Goal: Information Seeking & Learning: Learn about a topic

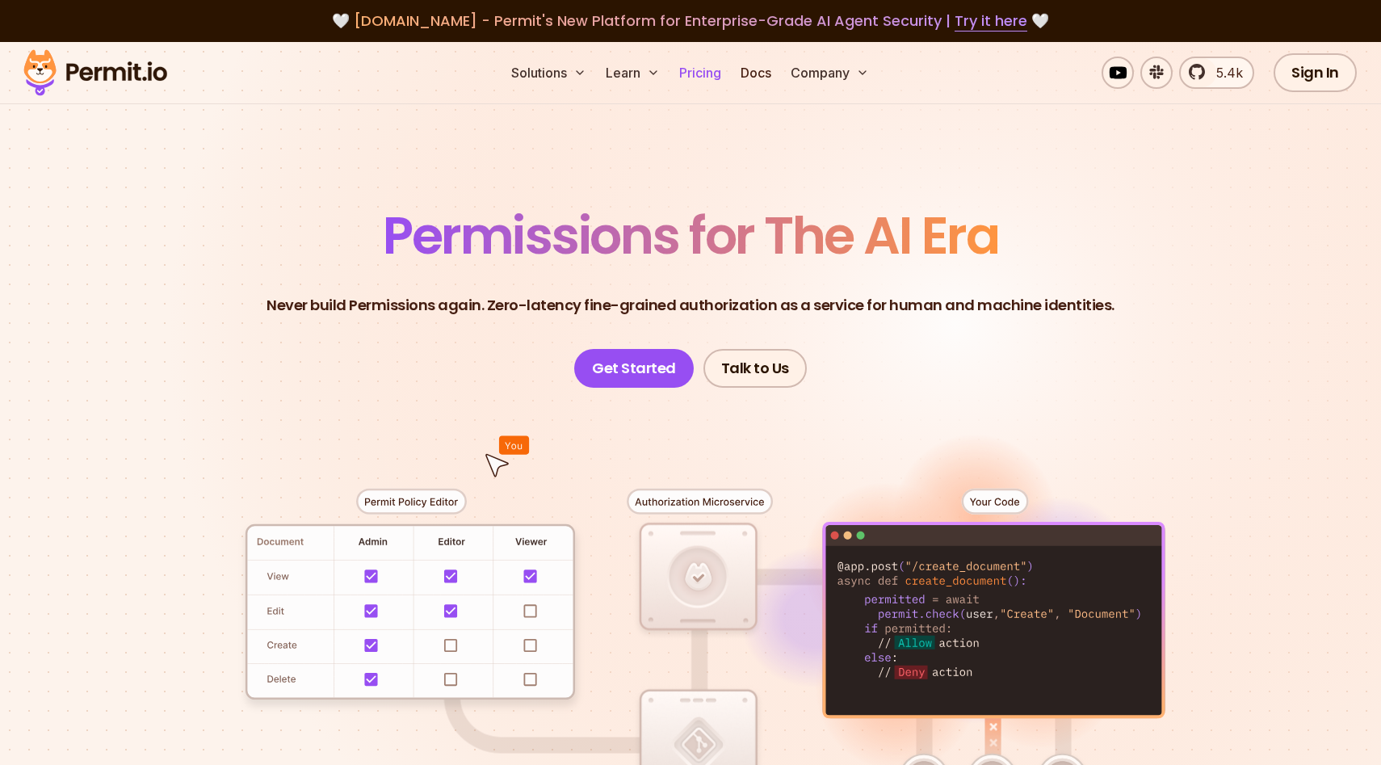
click at [687, 61] on link "Pricing" at bounding box center [700, 73] width 55 height 32
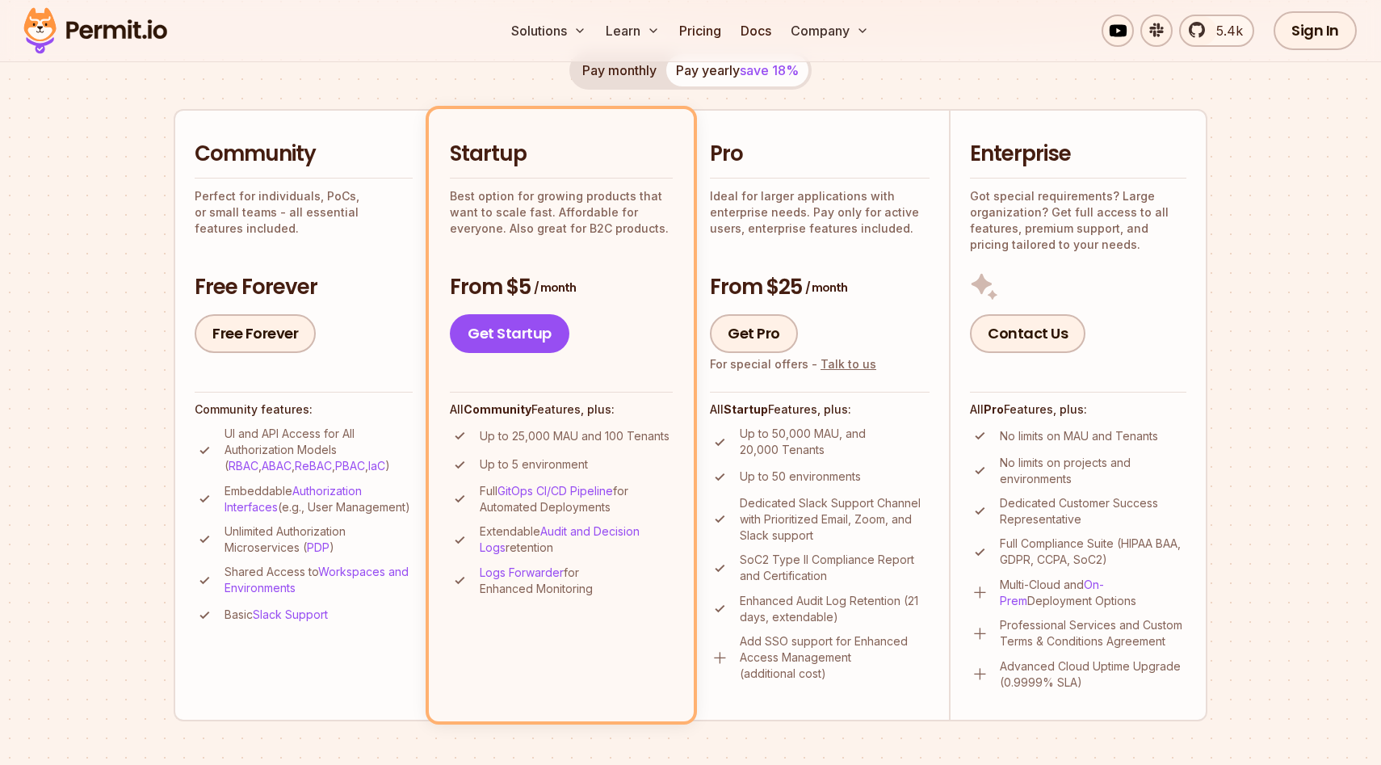
scroll to position [323, 0]
click at [262, 463] on link "ABAC" at bounding box center [277, 464] width 30 height 14
click at [509, 516] on ul "Up to 25,000 MAU and 100 Tenants Up to 5 environment Full GitOps CI/CD Pipeline…" at bounding box center [561, 509] width 223 height 171
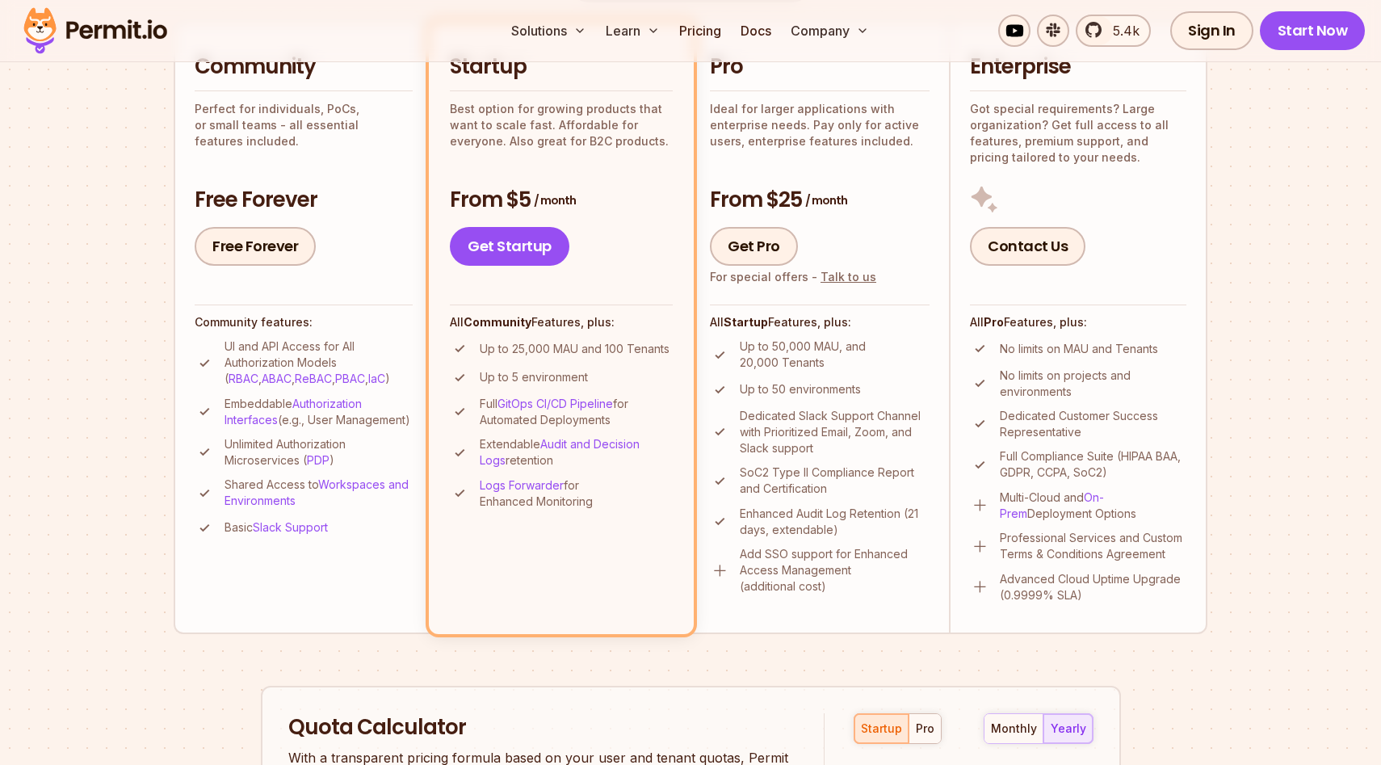
scroll to position [412, 0]
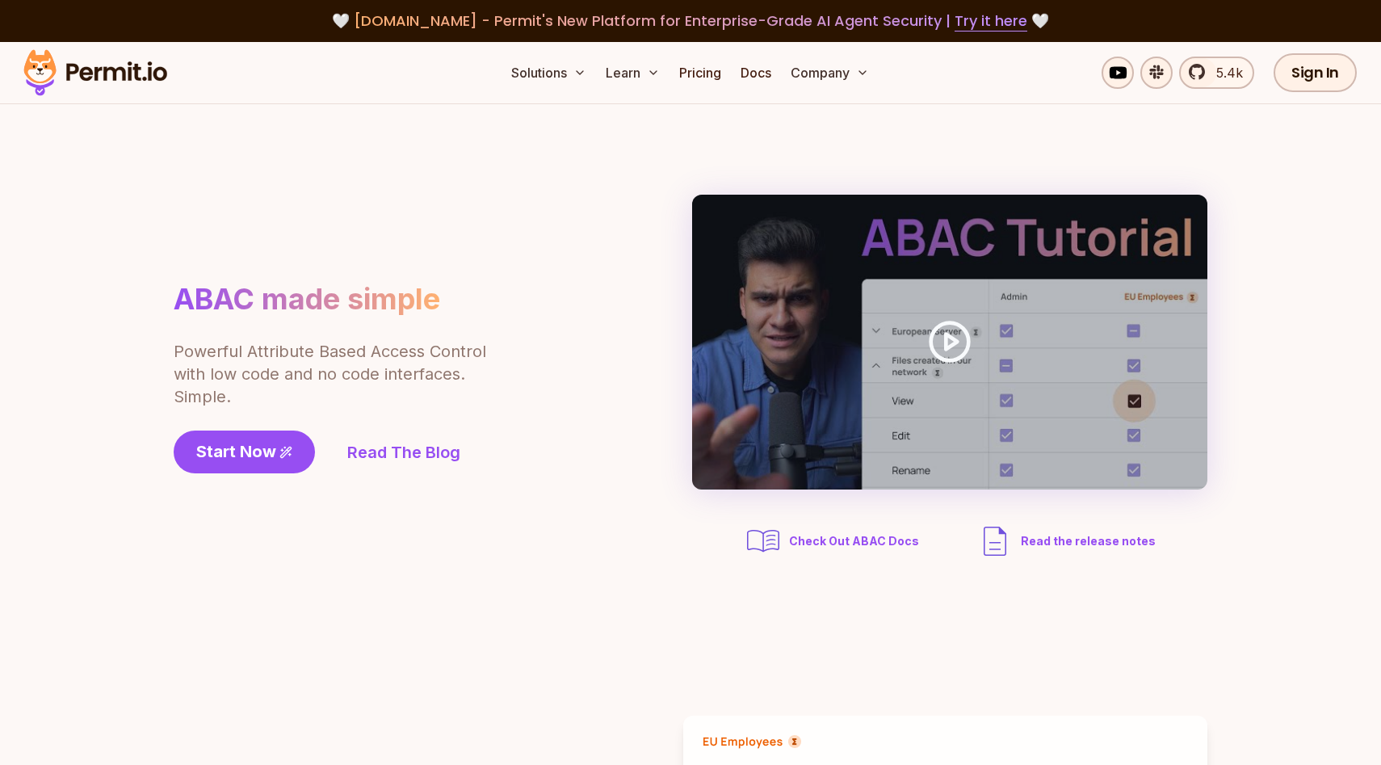
click at [225, 309] on h1 "ABAC made simple" at bounding box center [307, 299] width 267 height 36
copy h1 "ABAC"
